Goal: Information Seeking & Learning: Learn about a topic

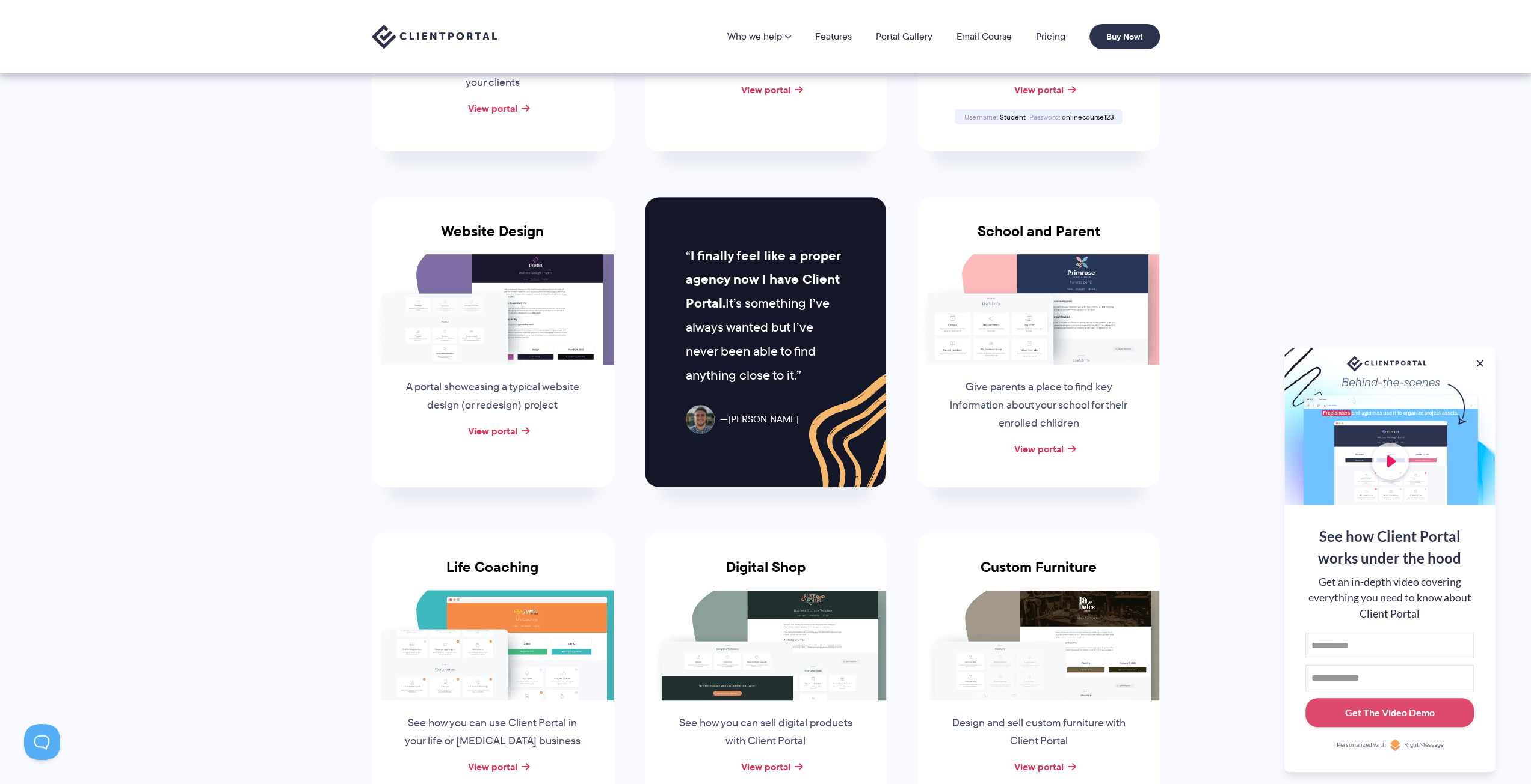
scroll to position [300, 0]
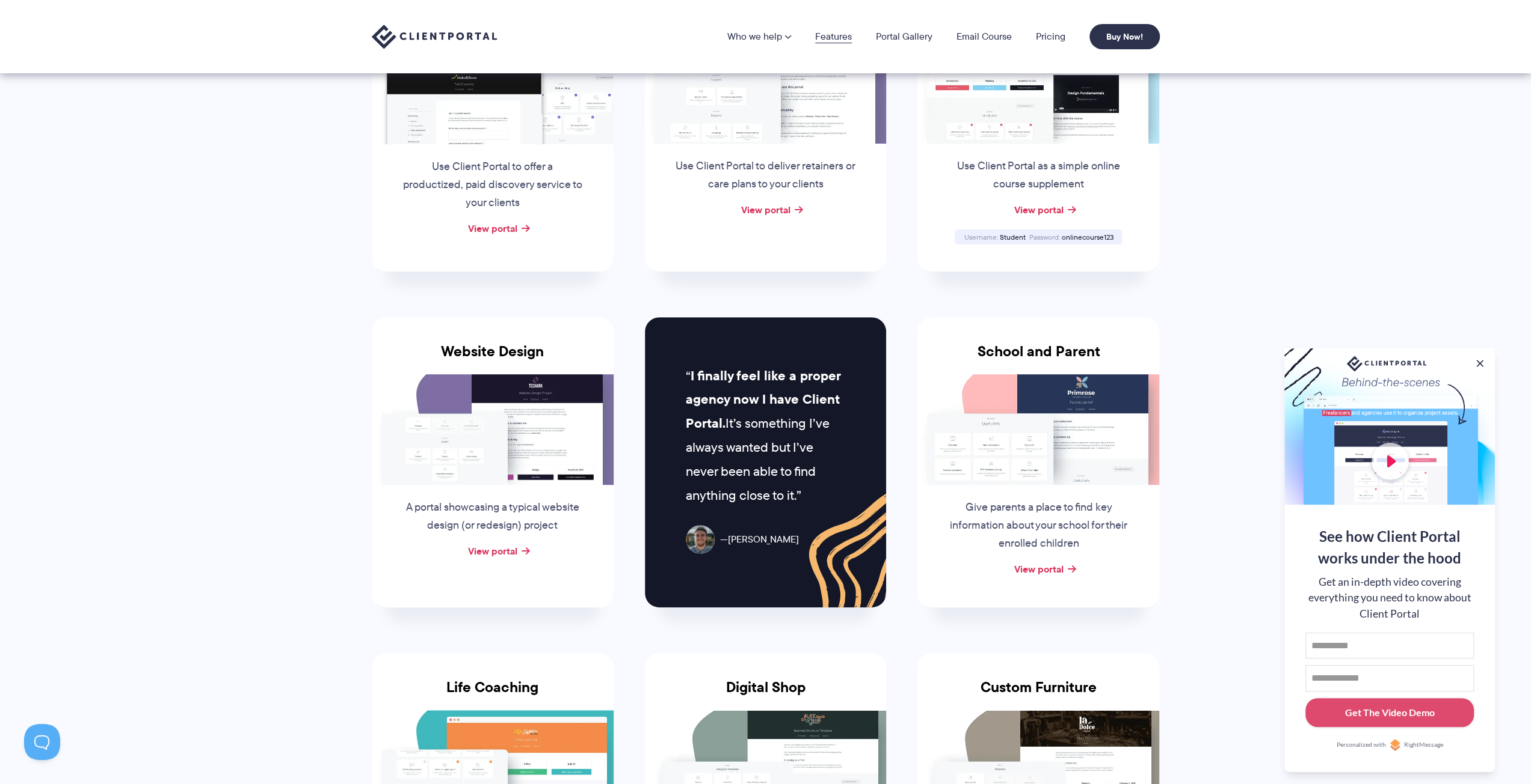
click at [844, 32] on link "Features" at bounding box center [834, 36] width 37 height 10
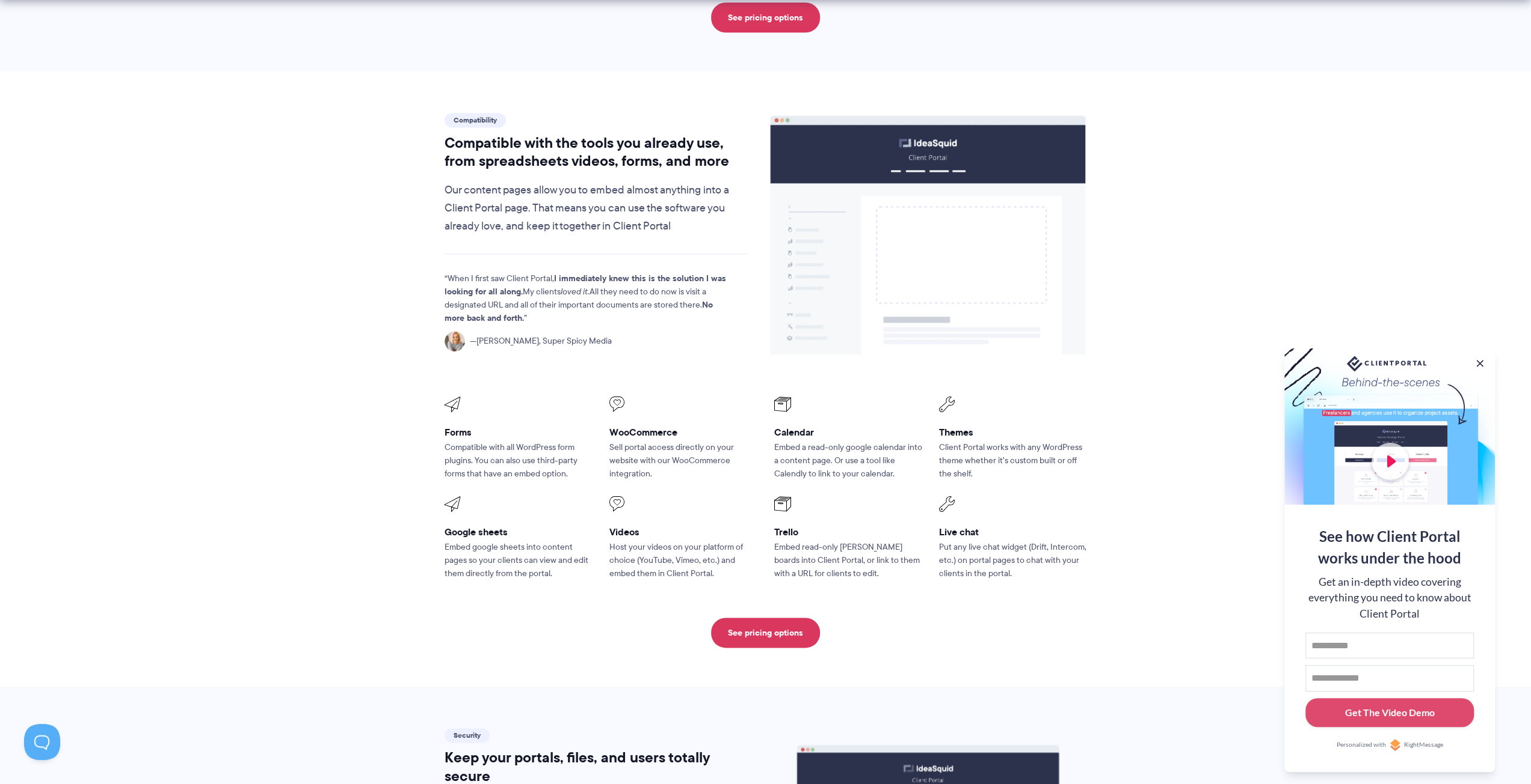
scroll to position [1563, 0]
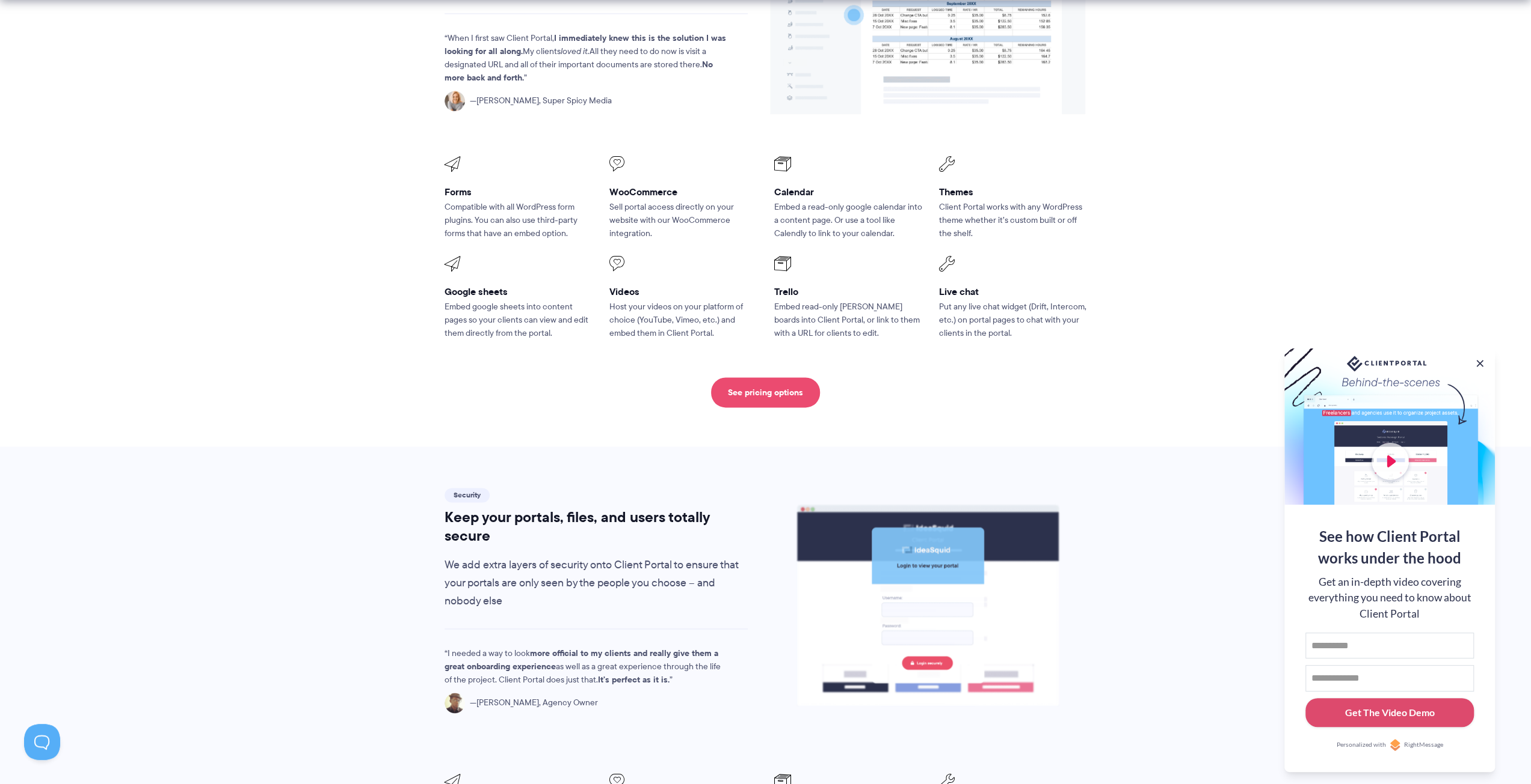
click at [792, 378] on link "See pricing options" at bounding box center [766, 393] width 109 height 30
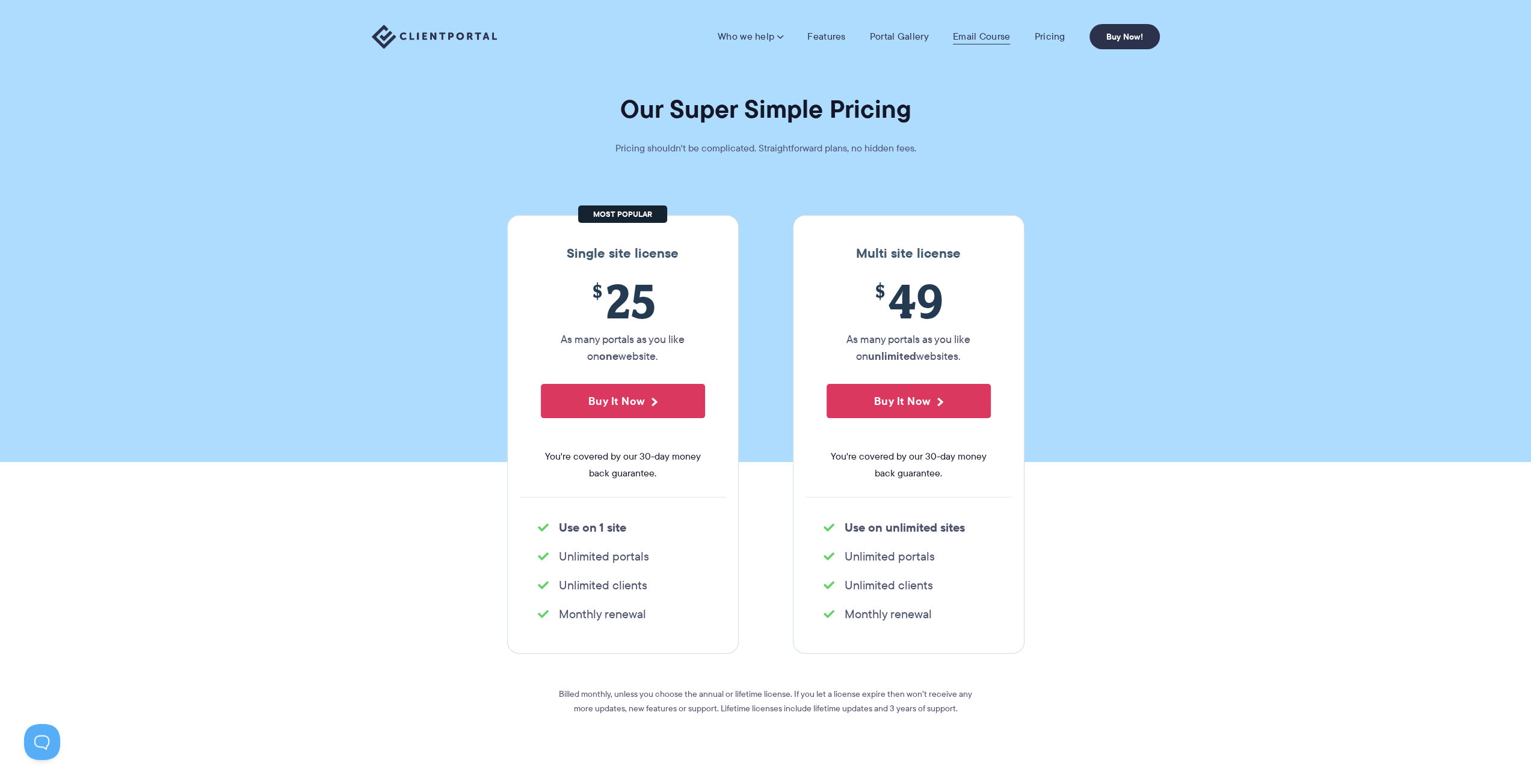
click at [980, 34] on link "Email Course" at bounding box center [982, 37] width 58 height 12
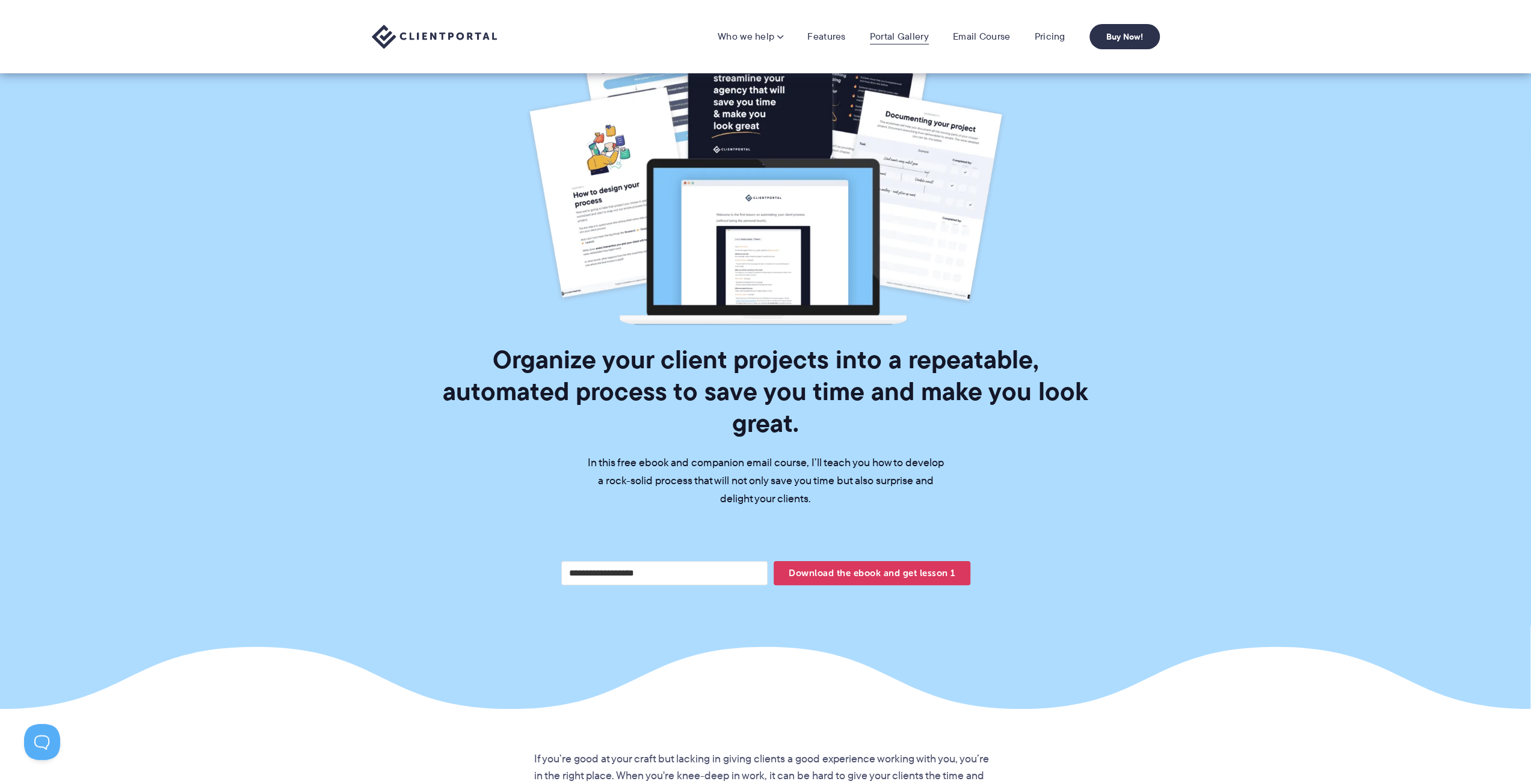
click at [902, 41] on link "Portal Gallery" at bounding box center [899, 37] width 59 height 12
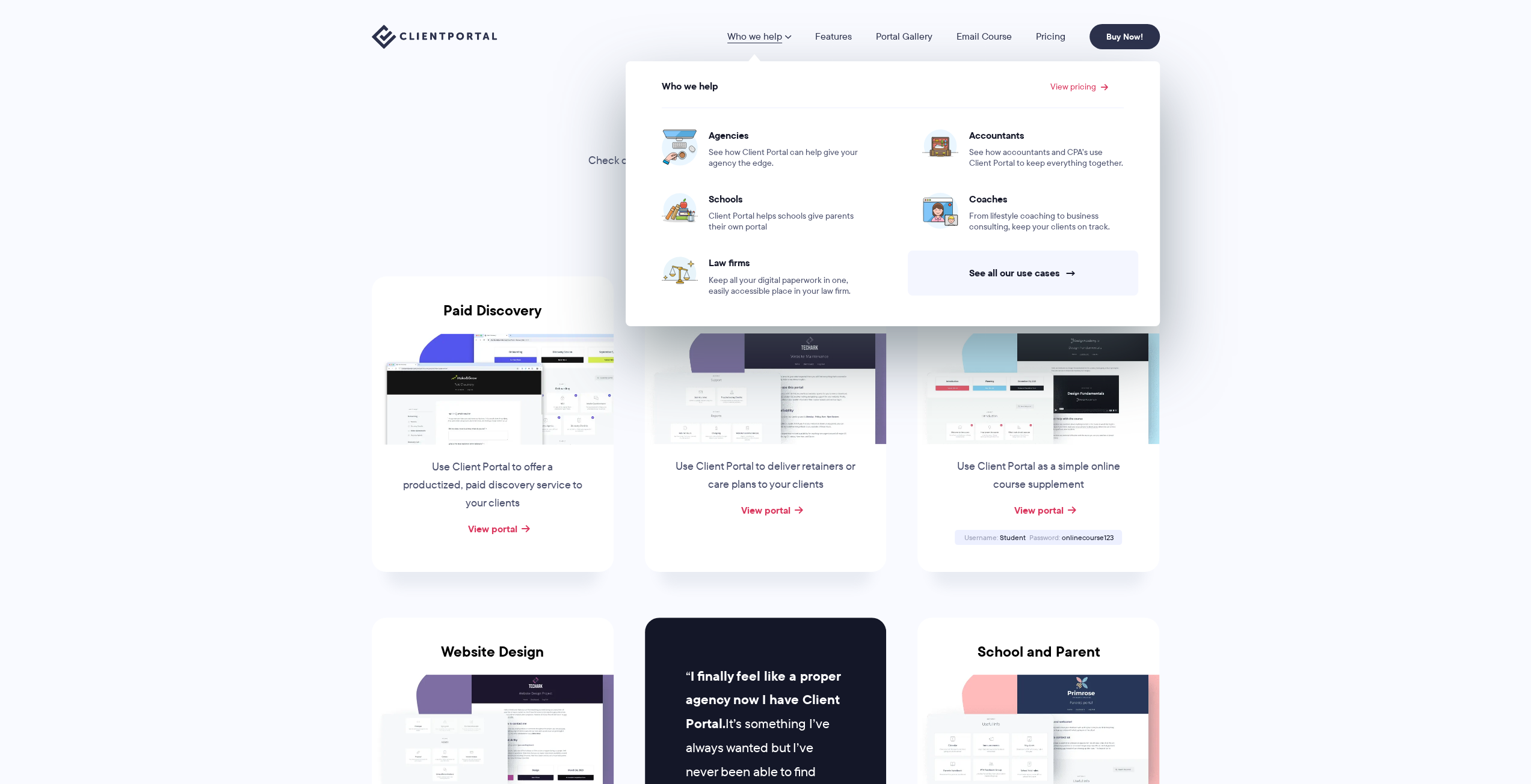
click at [766, 32] on link "Who we help" at bounding box center [759, 36] width 63 height 10
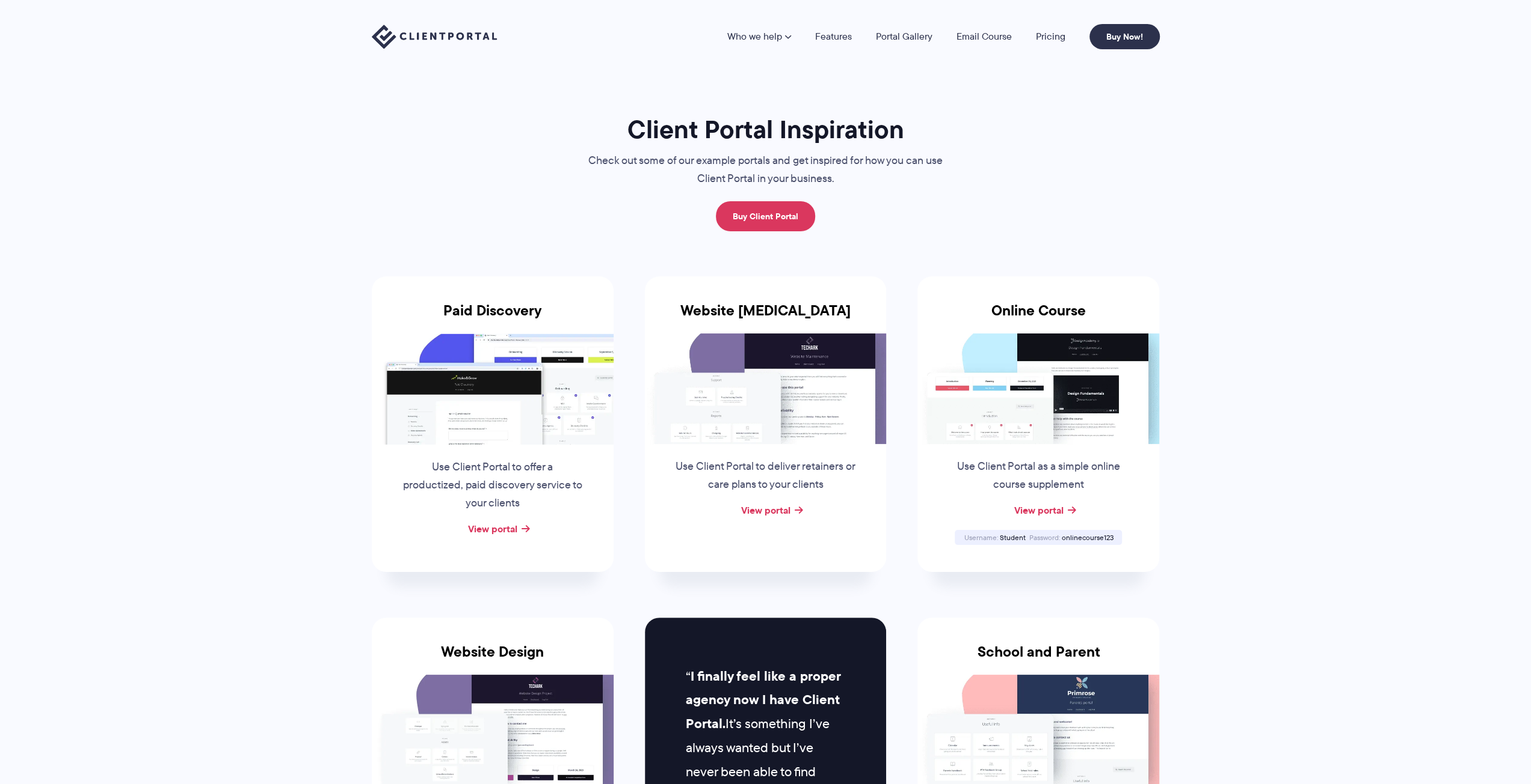
click at [425, 42] on img at bounding box center [435, 37] width 125 height 25
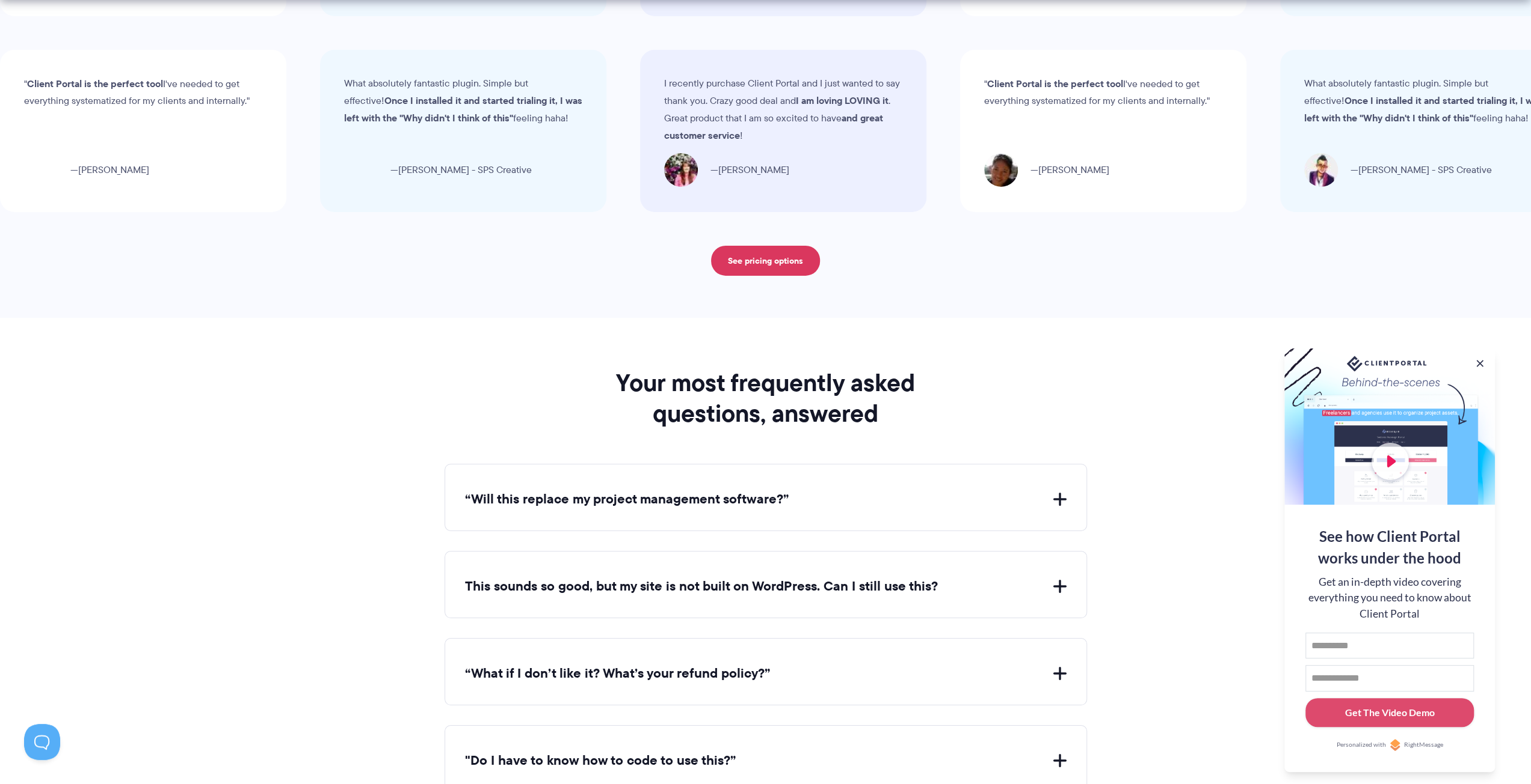
scroll to position [4268, 0]
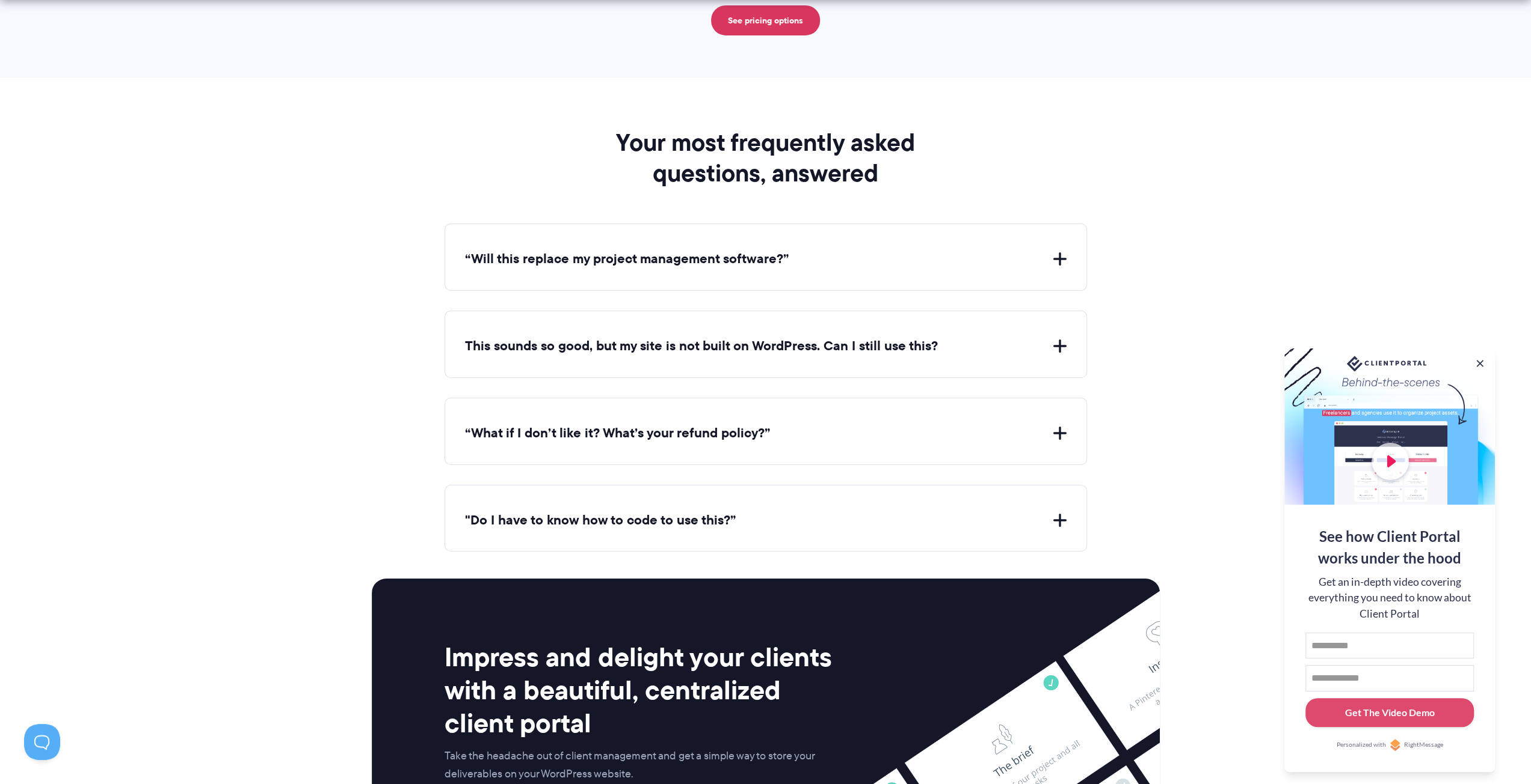
click at [573, 322] on div "This sounds so good, but my site is not built on WordPress. Can I still use thi…" at bounding box center [765, 344] width 643 height 67
click at [581, 337] on button "This sounds so good, but my site is not built on WordPress. Can I still use thi…" at bounding box center [765, 346] width 601 height 18
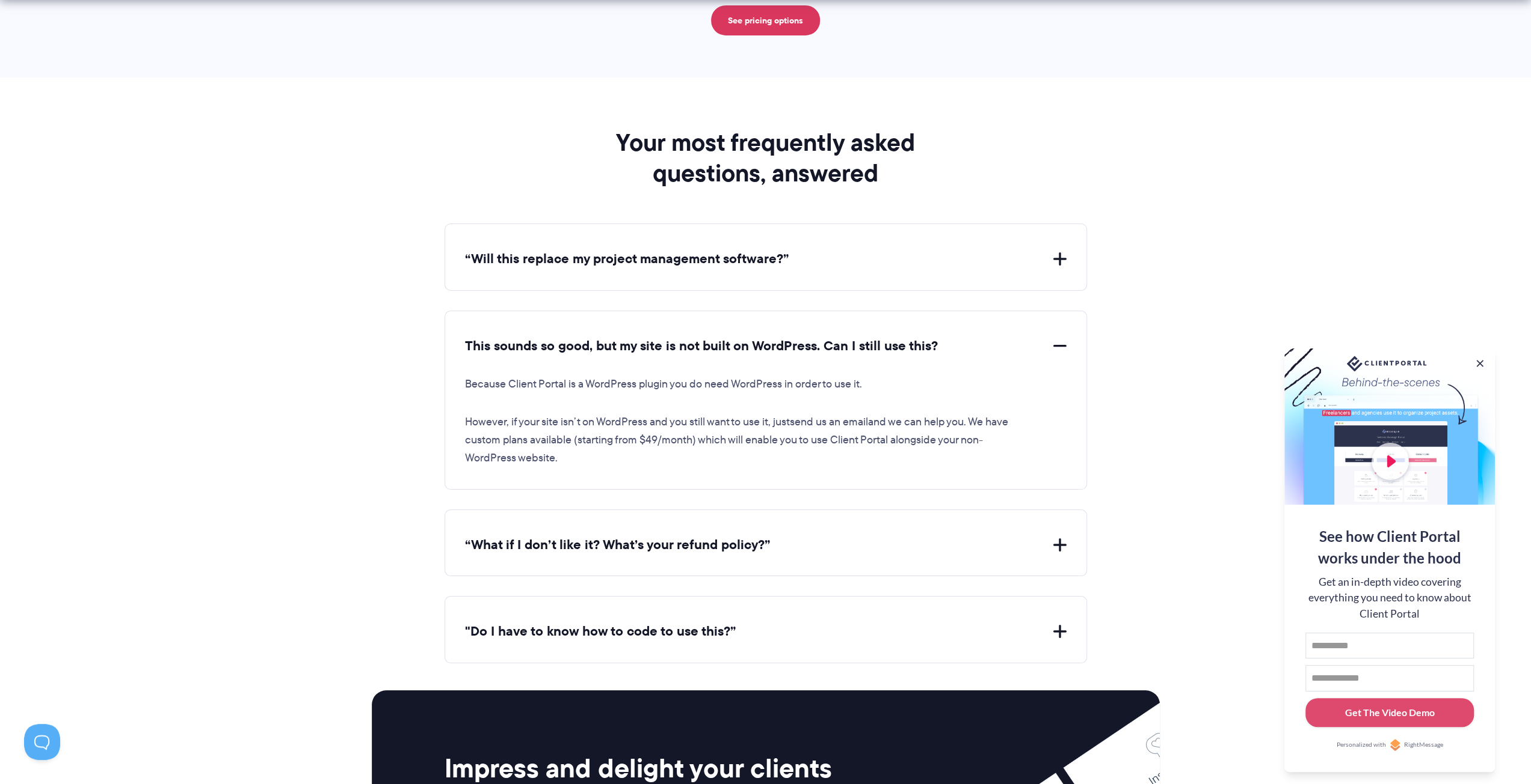
click at [346, 534] on section "Your most frequently asked questions, answered “Will this replace my project ma…" at bounding box center [765, 370] width 1531 height 586
click at [479, 625] on button ""Do I have to know how to code to use this?”" at bounding box center [765, 632] width 601 height 18
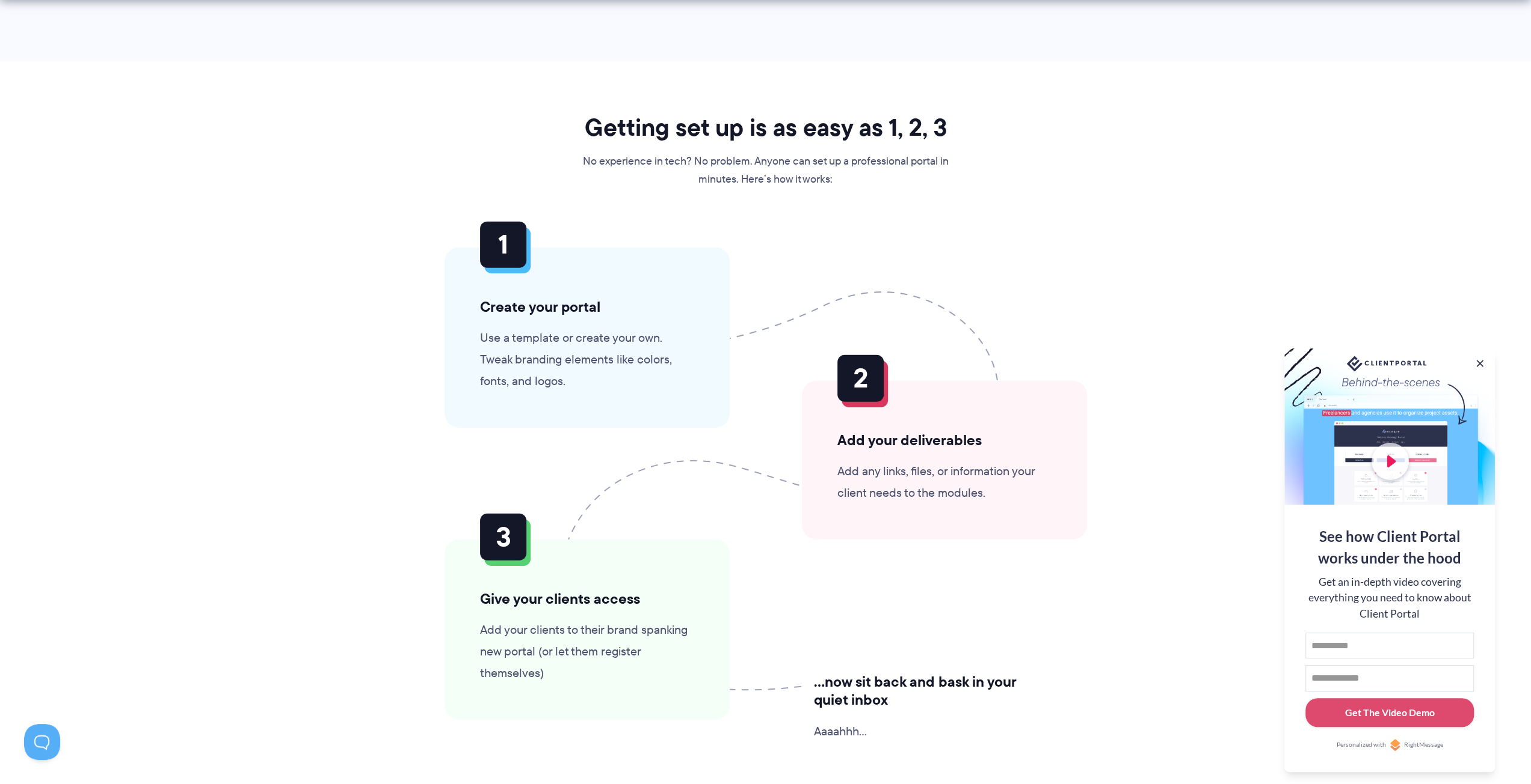
scroll to position [2765, 0]
